Goal: Task Accomplishment & Management: Manage account settings

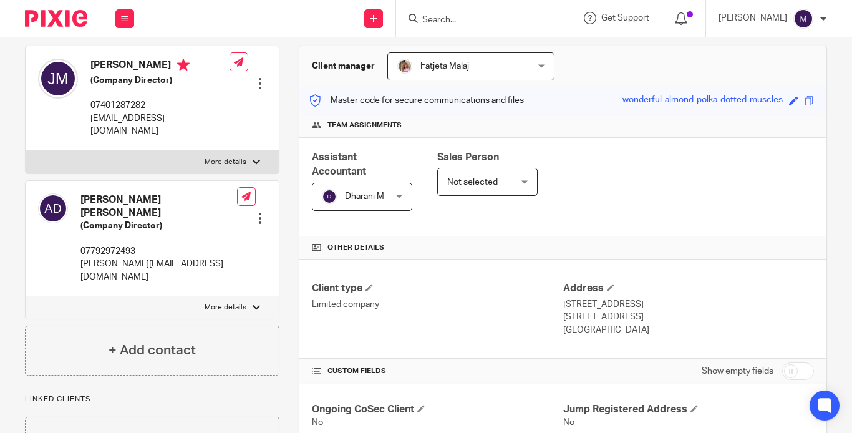
scroll to position [62, 0]
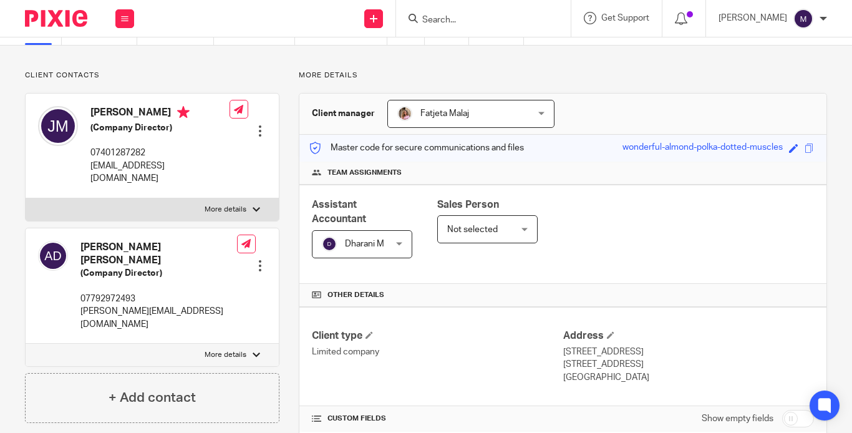
click at [809, 19] on img at bounding box center [804, 19] width 20 height 20
click at [778, 80] on li "Logout" at bounding box center [783, 87] width 82 height 18
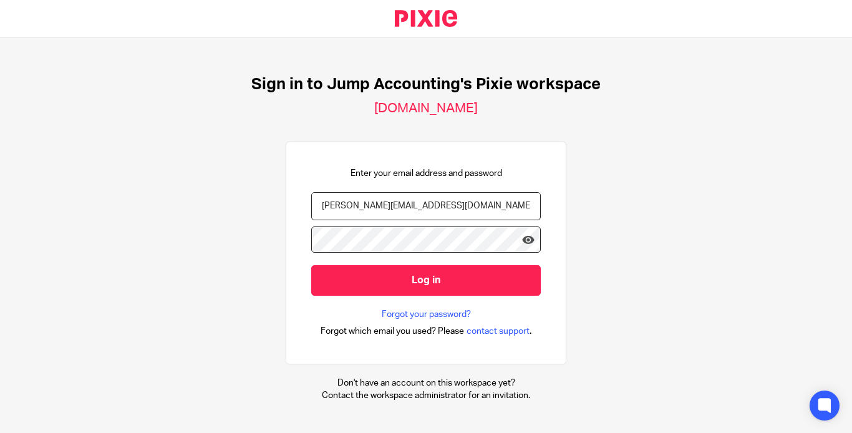
type input "[PERSON_NAME][EMAIL_ADDRESS][DOMAIN_NAME]"
click at [522, 234] on icon at bounding box center [528, 240] width 12 height 12
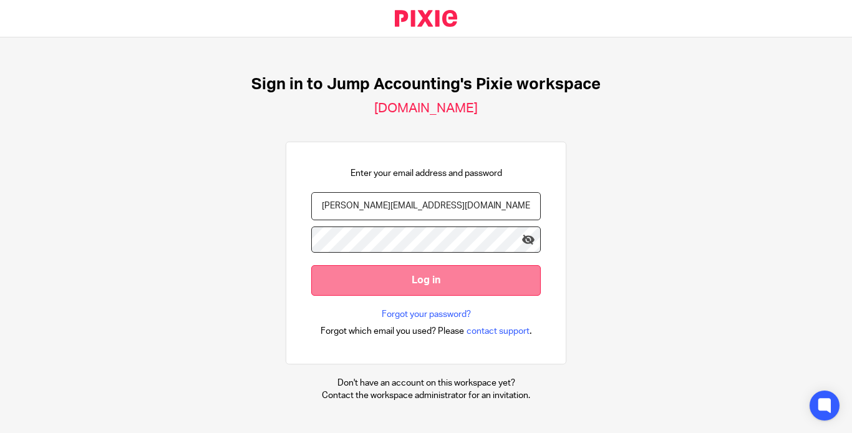
click at [461, 269] on input "Log in" at bounding box center [426, 280] width 230 height 31
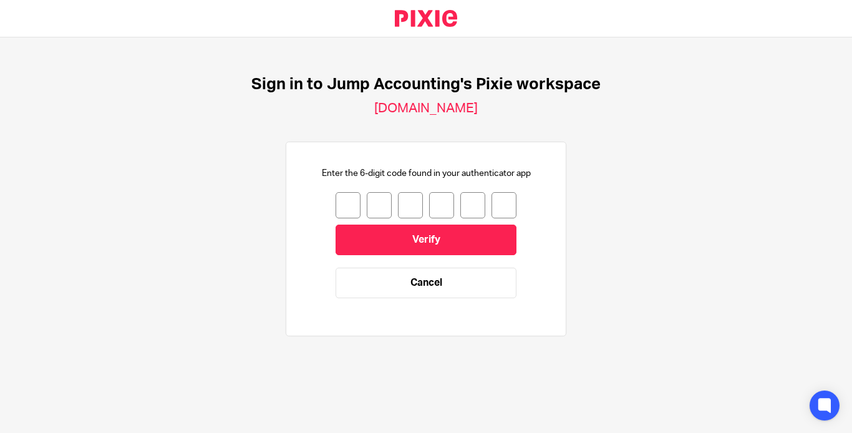
click at [336, 203] on input "number" at bounding box center [348, 205] width 25 height 26
type input "8"
type input "6"
type input "2"
type input "3"
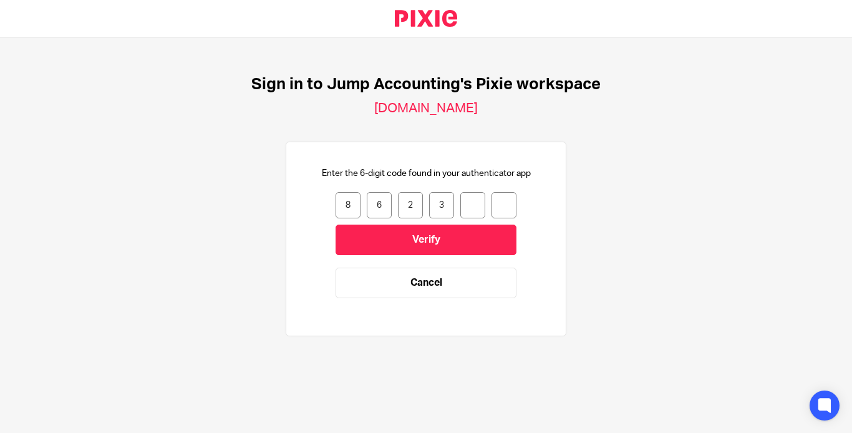
type input "6"
type input "3"
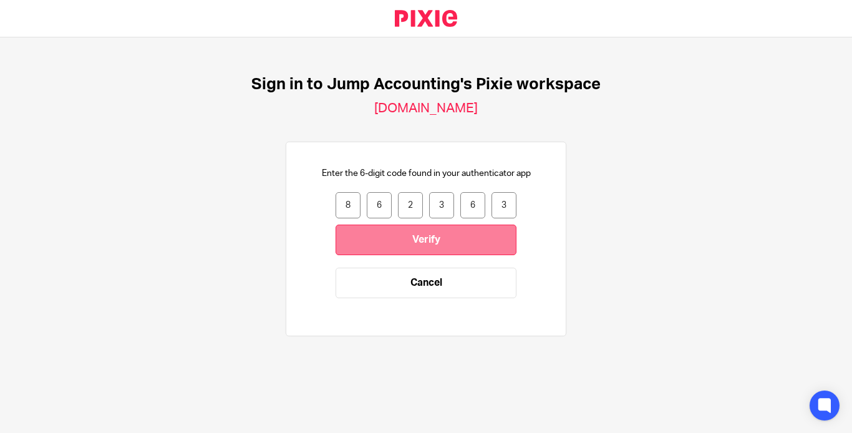
click at [388, 244] on input "Verify" at bounding box center [426, 240] width 181 height 31
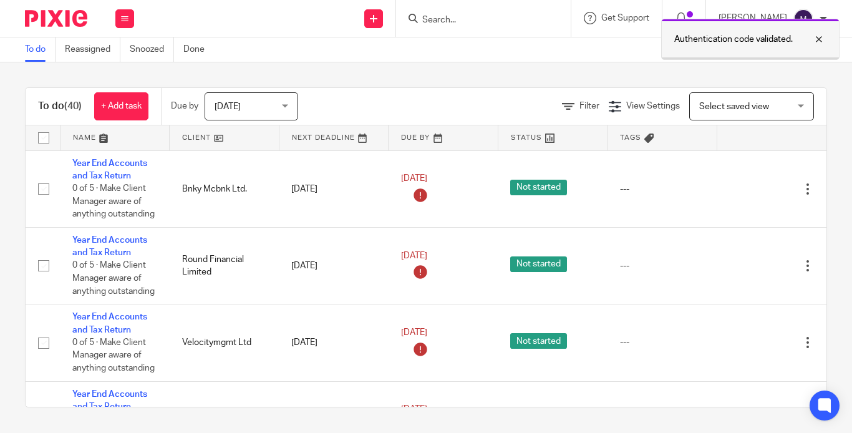
click at [819, 35] on div at bounding box center [810, 39] width 34 height 15
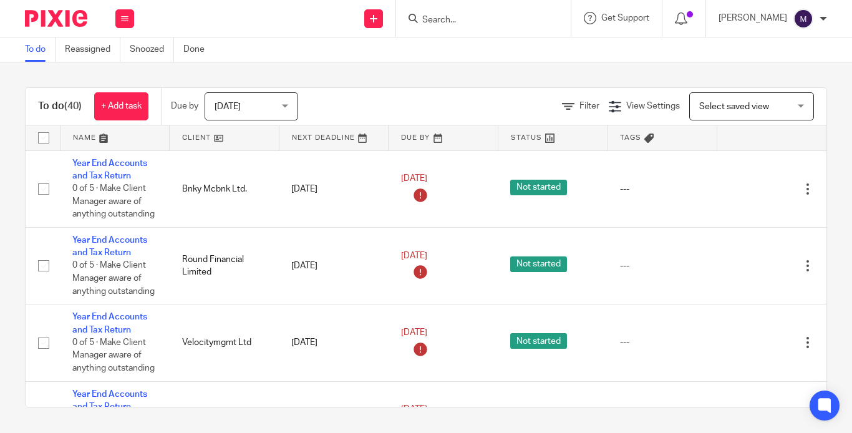
click at [809, 18] on img at bounding box center [804, 19] width 20 height 20
click at [789, 47] on span "My profile" at bounding box center [778, 50] width 39 height 9
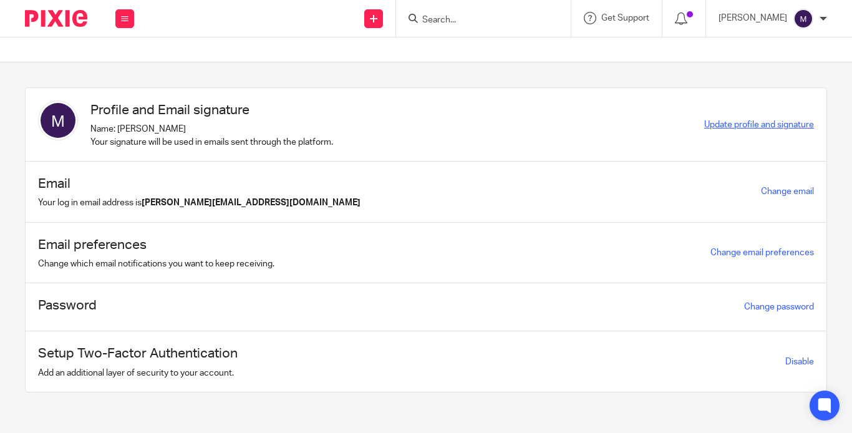
click at [705, 123] on span "Update profile and signature" at bounding box center [760, 124] width 110 height 9
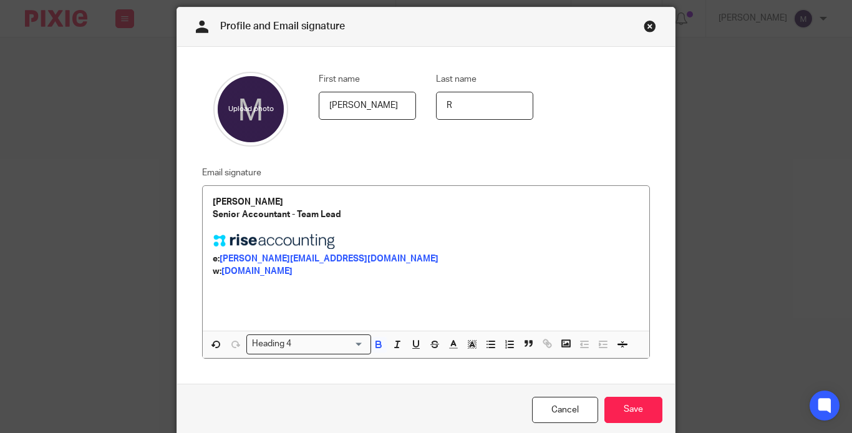
scroll to position [62, 0]
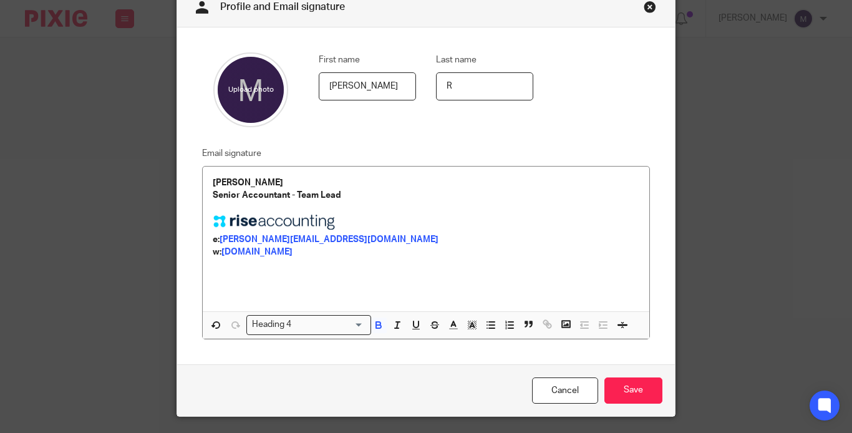
click at [648, 12] on link "Close this dialog window" at bounding box center [650, 9] width 12 height 17
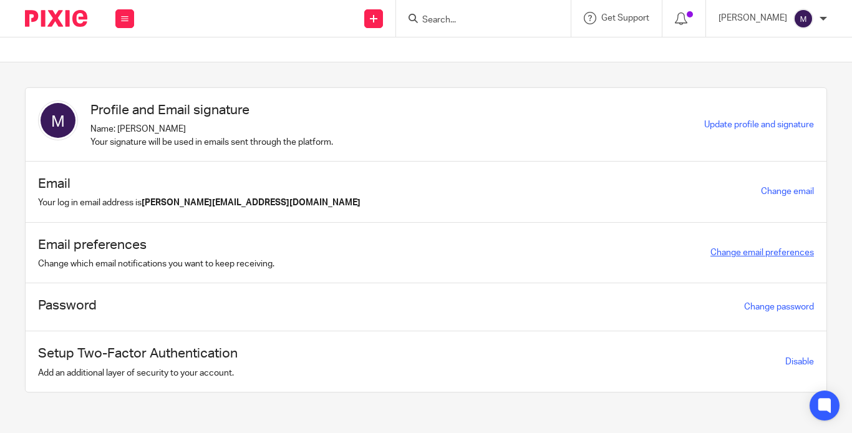
click at [711, 248] on link "Change email preferences" at bounding box center [763, 252] width 104 height 9
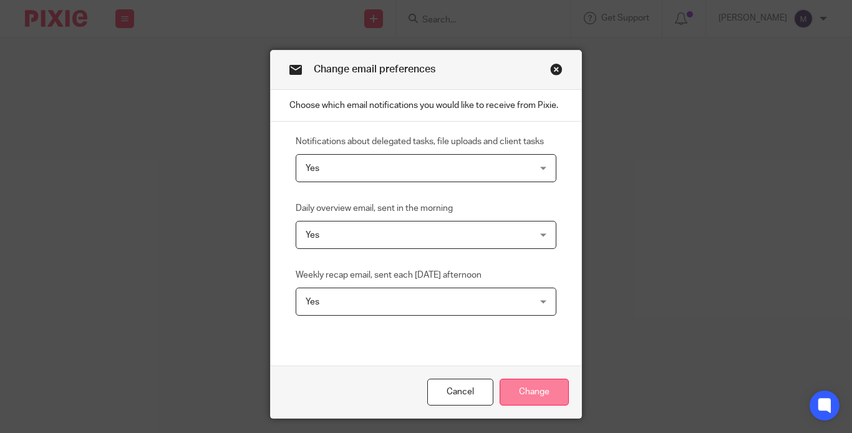
click at [532, 379] on input "Change" at bounding box center [534, 392] width 69 height 27
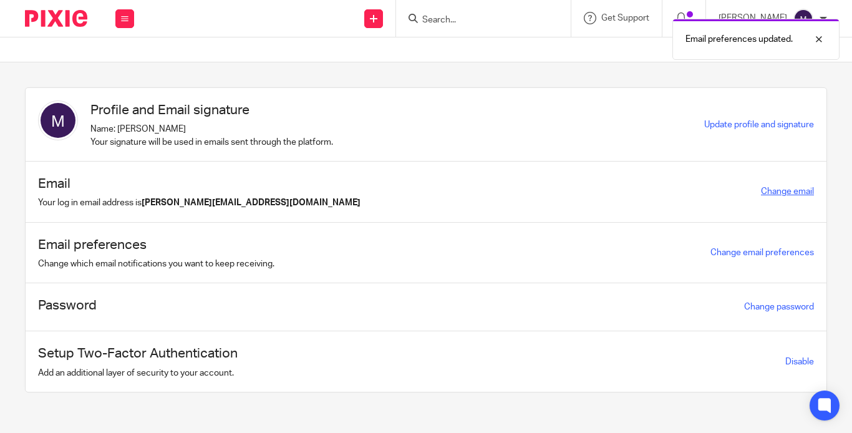
click at [761, 187] on link "Change email" at bounding box center [787, 191] width 53 height 9
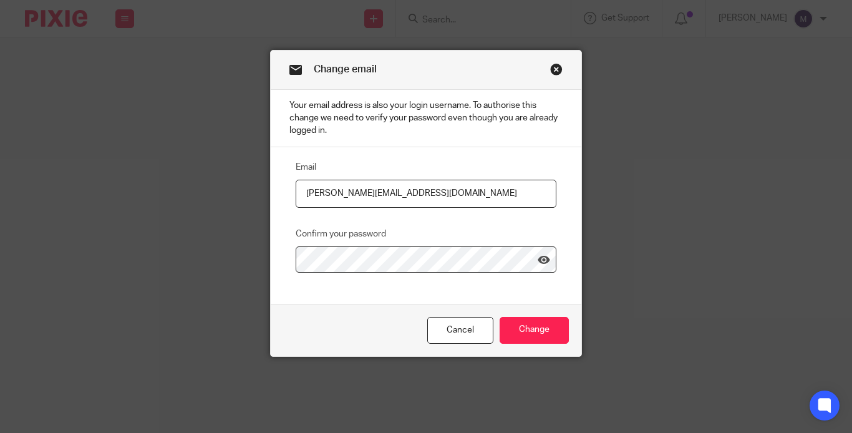
click at [555, 66] on link "Close this dialog window" at bounding box center [556, 71] width 12 height 17
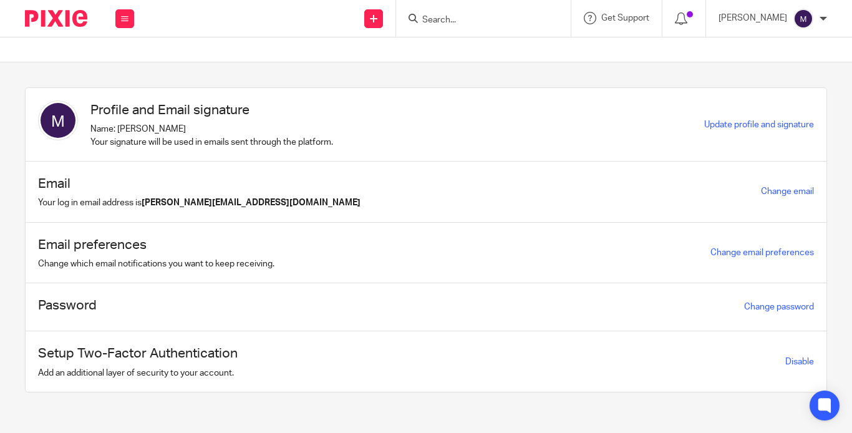
click at [804, 16] on img at bounding box center [804, 19] width 20 height 20
click at [780, 64] on span "Email integration" at bounding box center [791, 68] width 65 height 9
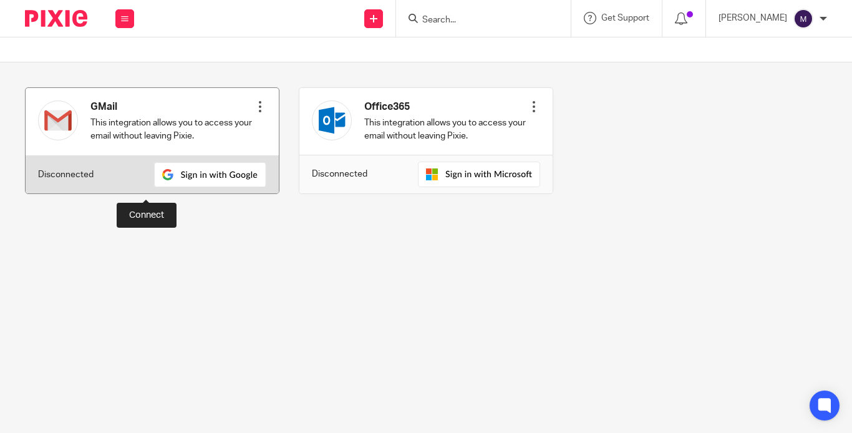
click at [154, 187] on img at bounding box center [210, 174] width 112 height 25
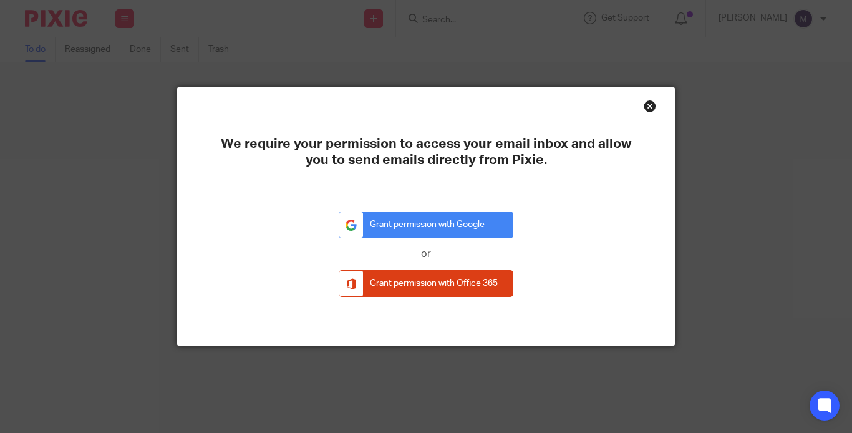
click at [647, 108] on div "Close this dialog window" at bounding box center [650, 106] width 12 height 12
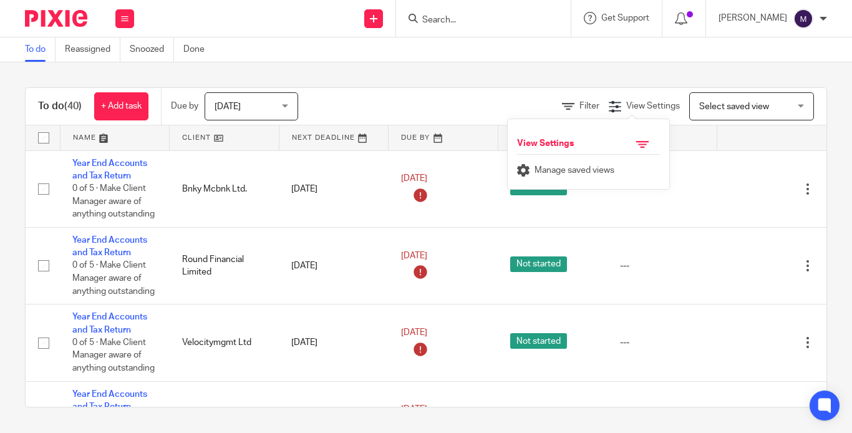
click at [568, 67] on div "To do (40) + Add task Due by Today Today Today Tomorrow This week Next week Thi…" at bounding box center [426, 247] width 852 height 370
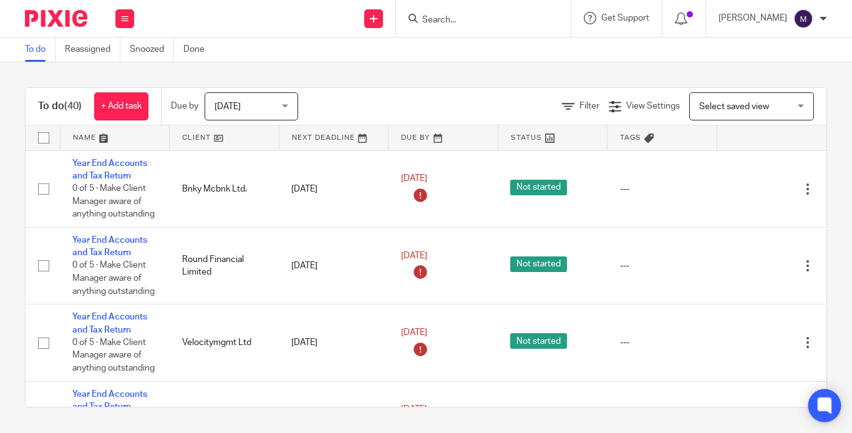
click at [819, 405] on icon at bounding box center [825, 406] width 14 height 16
click at [761, 21] on p "[PERSON_NAME]" at bounding box center [753, 18] width 69 height 12
click at [639, 67] on div "To do (40) + Add task Due by Today Today Today Tomorrow This week Next week Thi…" at bounding box center [426, 247] width 852 height 370
click at [472, 83] on div "To do (40) + Add task Due by Today Today Today Tomorrow This week Next week Thi…" at bounding box center [426, 247] width 852 height 370
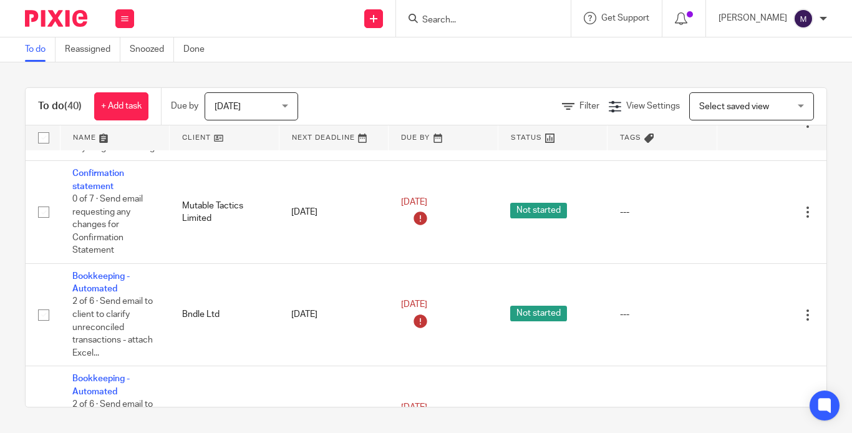
scroll to position [62, 0]
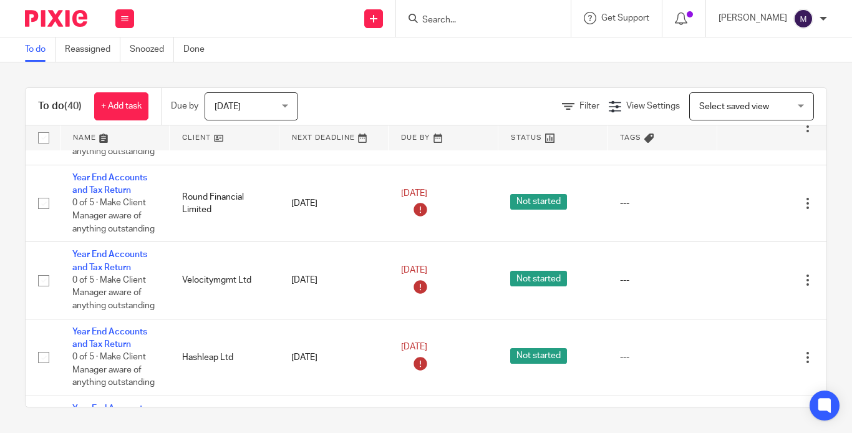
click at [819, 18] on div "[PERSON_NAME]" at bounding box center [773, 19] width 109 height 20
click at [799, 64] on span "Email integration" at bounding box center [791, 68] width 65 height 9
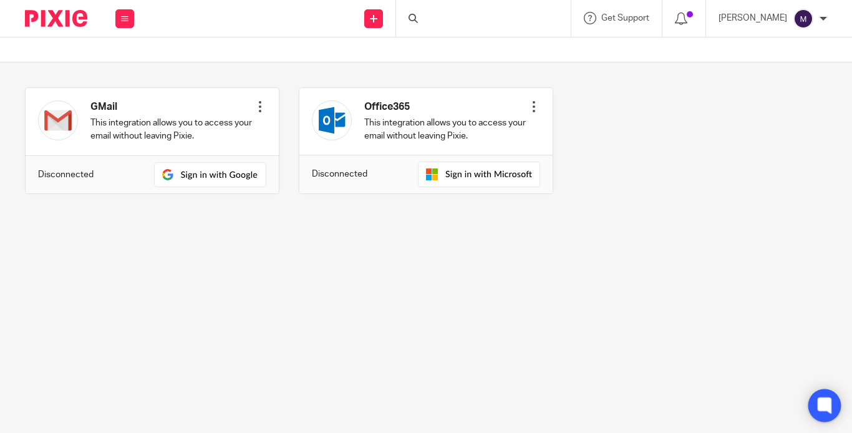
click at [825, 414] on icon at bounding box center [825, 406] width 21 height 21
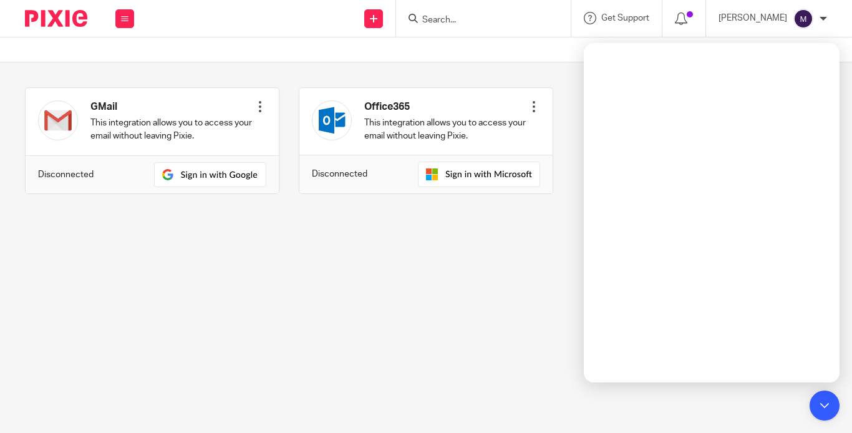
click at [512, 230] on section "GMail This integration allows you to access your email without leaving Pixie. C…" at bounding box center [426, 149] width 852 height 175
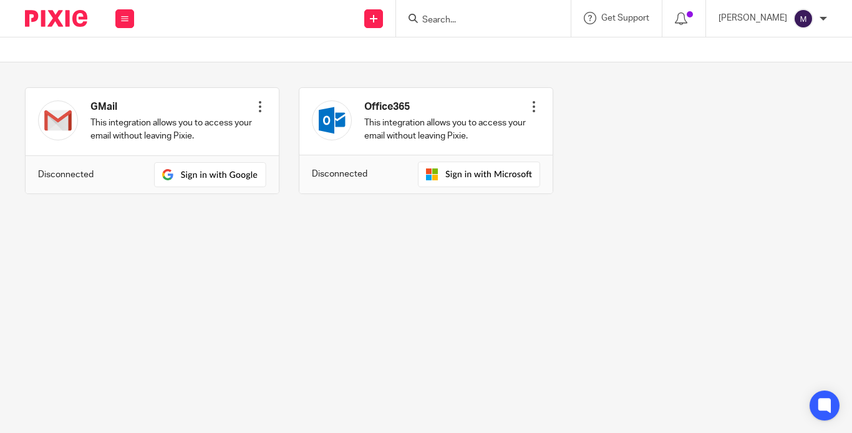
click at [0, 0] on link "Email" at bounding box center [0, 0] width 0 height 0
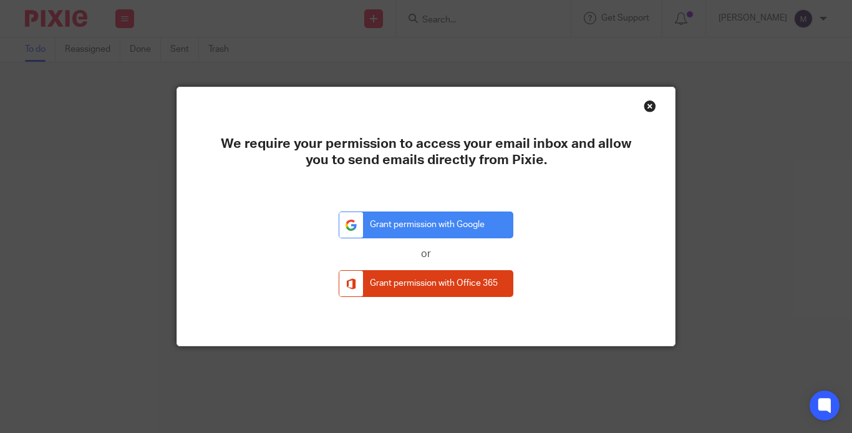
click at [644, 106] on div "Close this dialog window" at bounding box center [650, 106] width 12 height 12
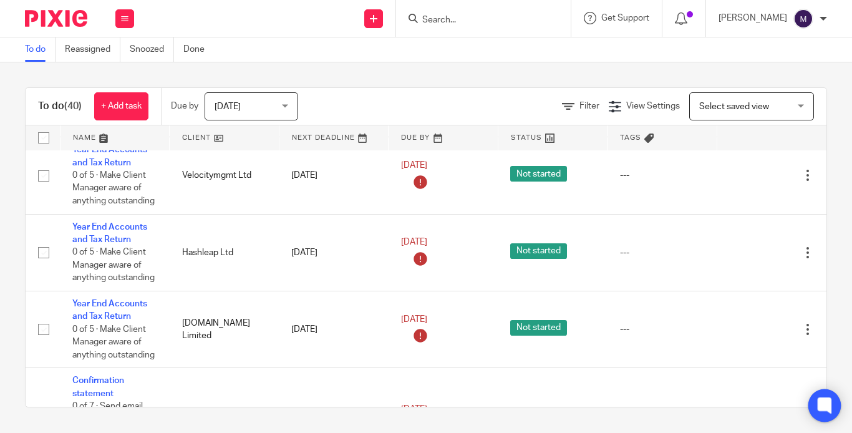
scroll to position [187, 0]
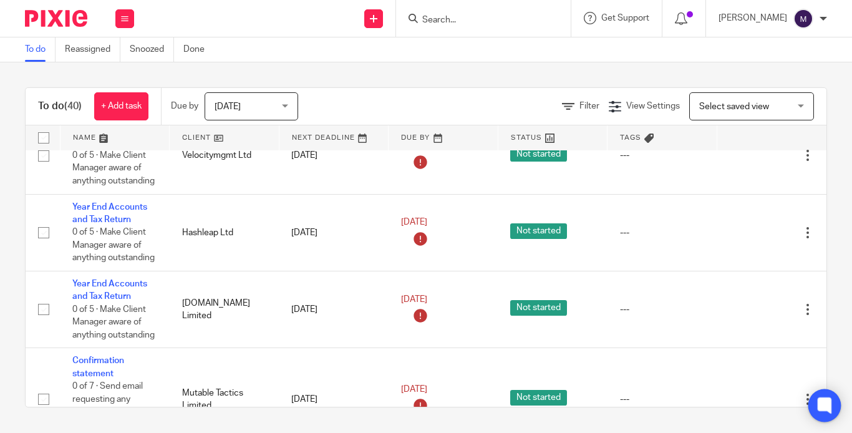
click at [827, 418] on div at bounding box center [825, 405] width 33 height 33
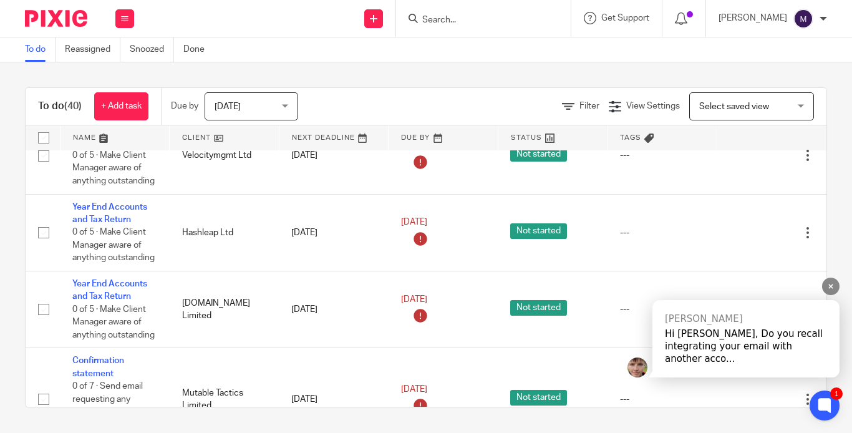
click at [761, 350] on div "Hi [PERSON_NAME], Do you recall integrating your email with another acco..." at bounding box center [746, 346] width 162 height 37
